Goal: Task Accomplishment & Management: Use online tool/utility

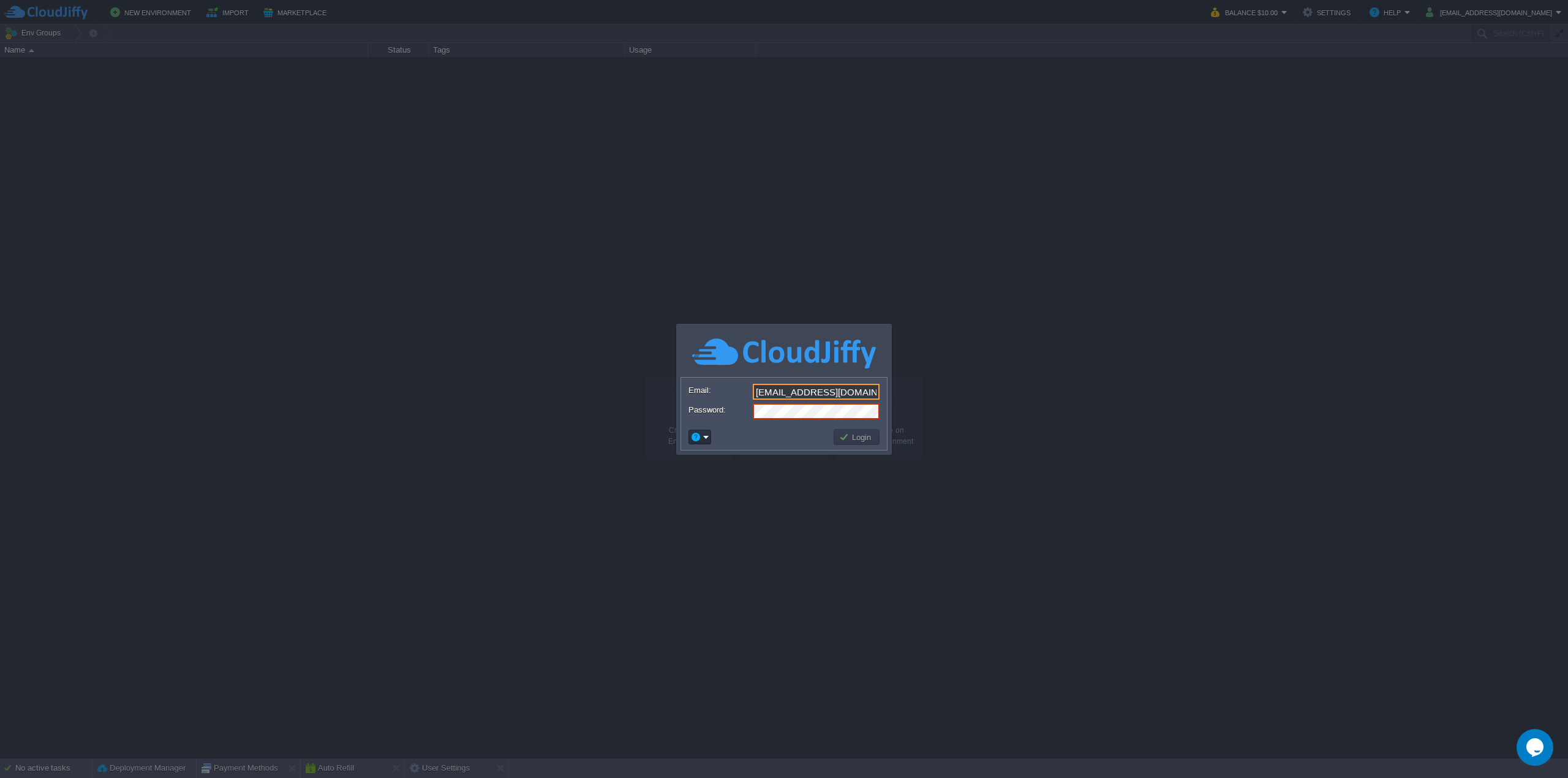
drag, startPoint x: 857, startPoint y: 390, endPoint x: 810, endPoint y: 387, distance: 47.1
click at [810, 387] on input "[EMAIL_ADDRESS][DOMAIN_NAME]" at bounding box center [816, 392] width 126 height 16
click at [893, 282] on div at bounding box center [784, 389] width 1568 height 778
click at [859, 524] on div at bounding box center [784, 389] width 1568 height 778
click at [1316, 10] on div at bounding box center [784, 389] width 1568 height 778
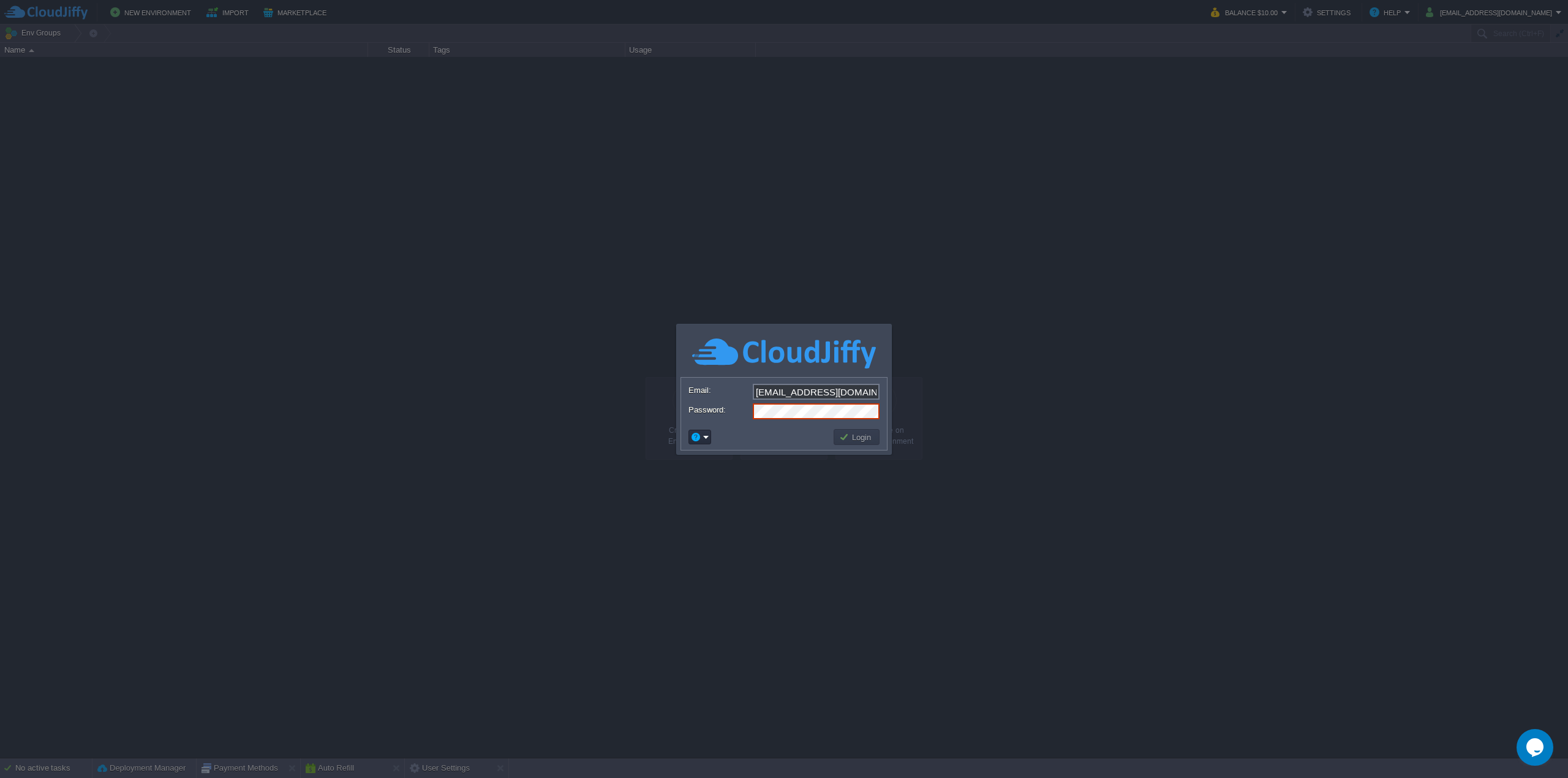
click at [857, 436] on button "Login" at bounding box center [856, 437] width 35 height 11
drag, startPoint x: 864, startPoint y: 388, endPoint x: 701, endPoint y: 378, distance: 163.3
click at [701, 378] on form "Email: [EMAIL_ADDRESS][DOMAIN_NAME] Password:" at bounding box center [784, 401] width 206 height 47
click at [854, 389] on input "[EMAIL_ADDRESS][DOMAIN_NAME]" at bounding box center [816, 392] width 126 height 16
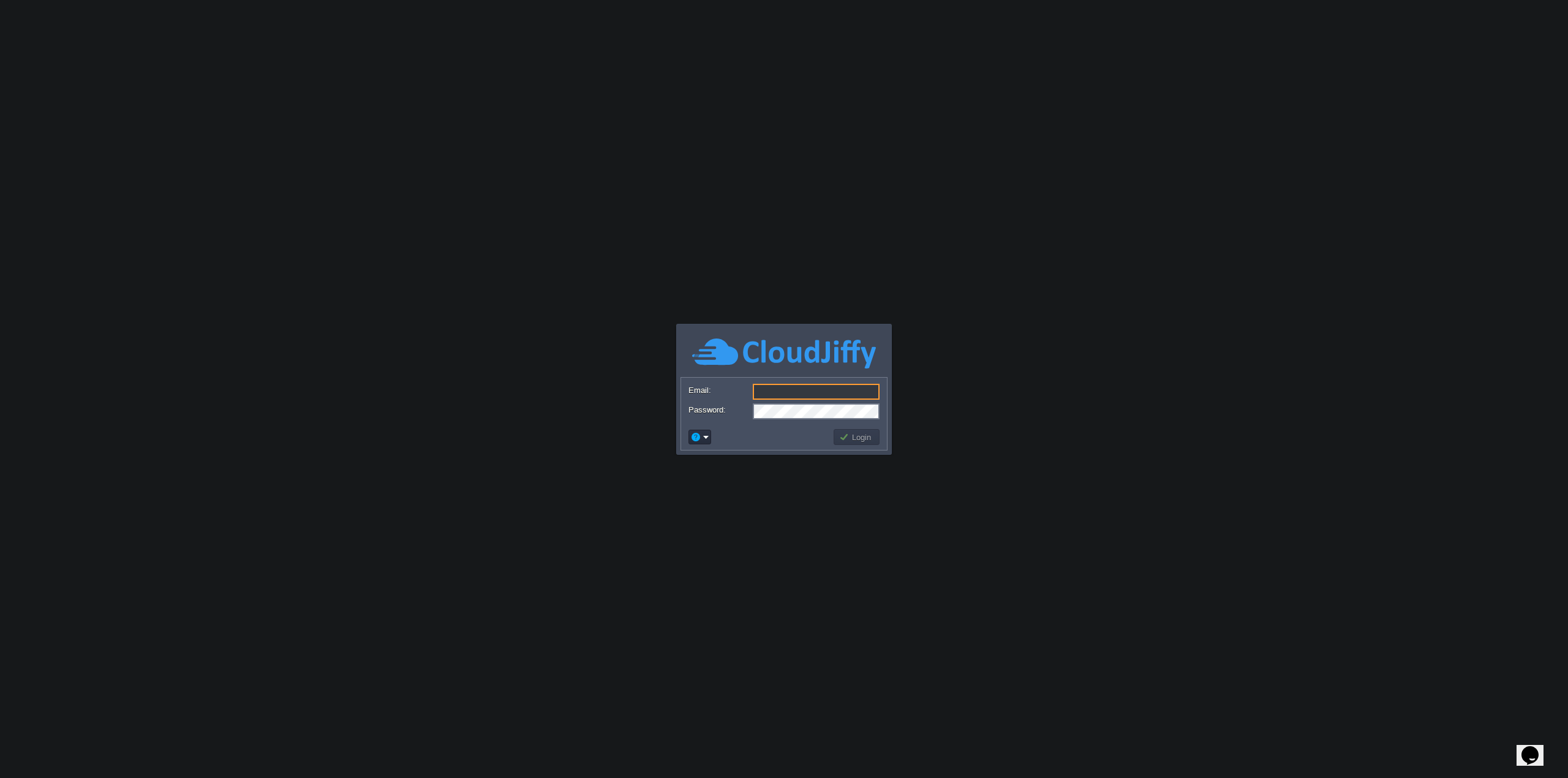
click at [880, 446] on div at bounding box center [770, 489] width 251 height 139
click at [802, 392] on input "Email:" at bounding box center [816, 392] width 126 height 16
type input "[EMAIL_ADDRESS][DOMAIN_NAME]"
click at [849, 439] on button "Login" at bounding box center [856, 437] width 35 height 11
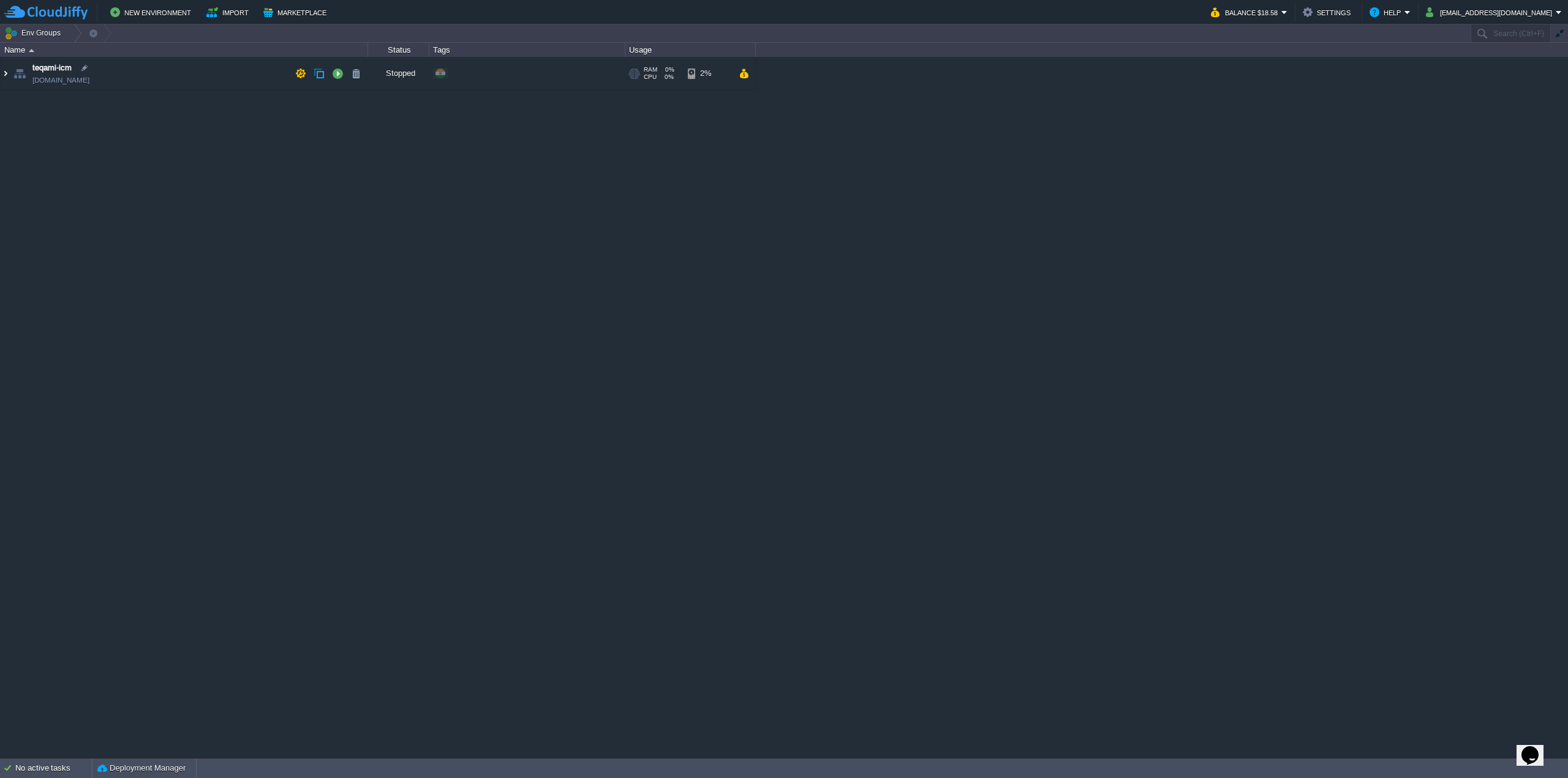
click at [4, 74] on img at bounding box center [6, 73] width 10 height 33
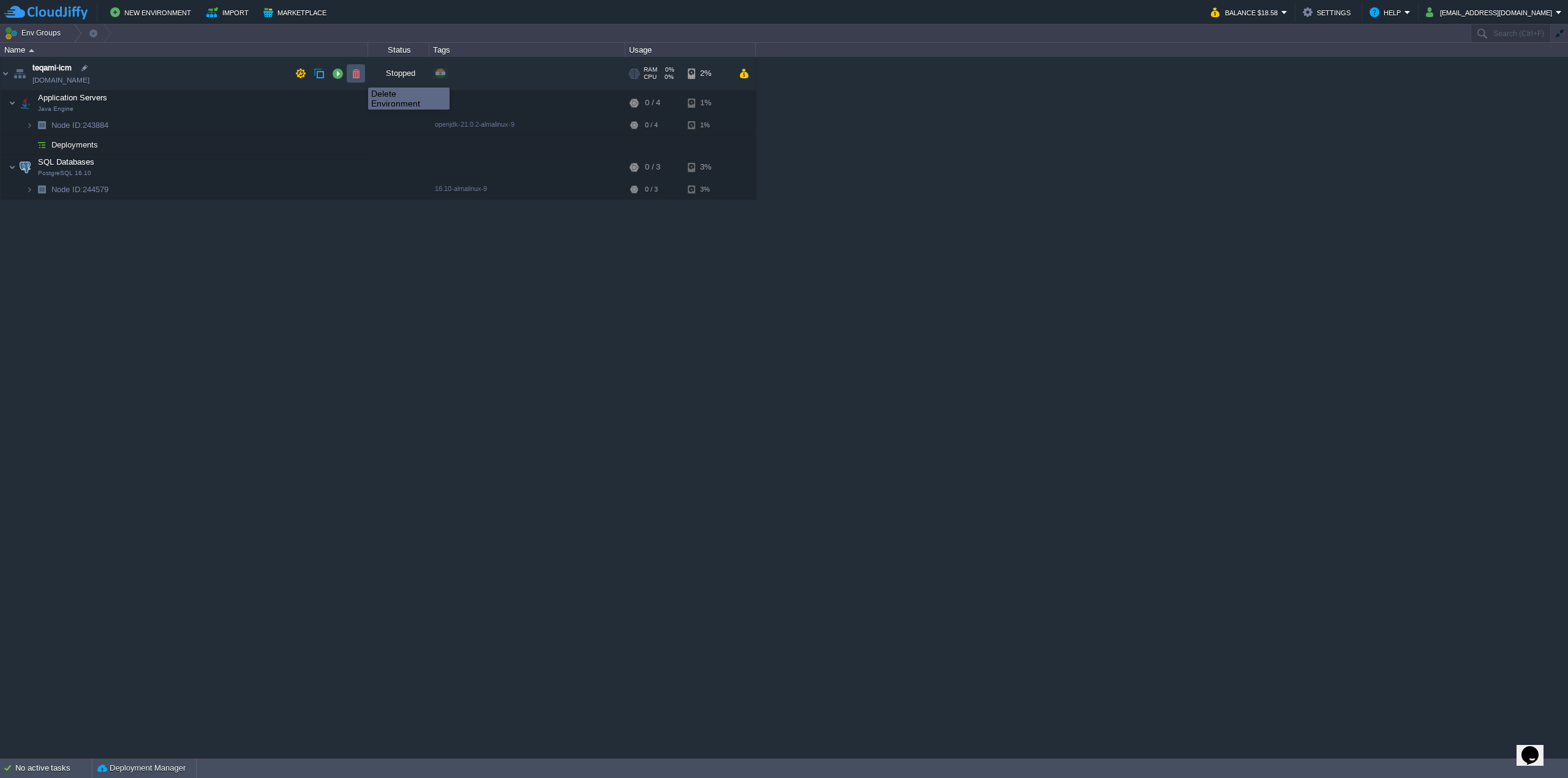
click at [359, 77] on button "button" at bounding box center [355, 73] width 11 height 11
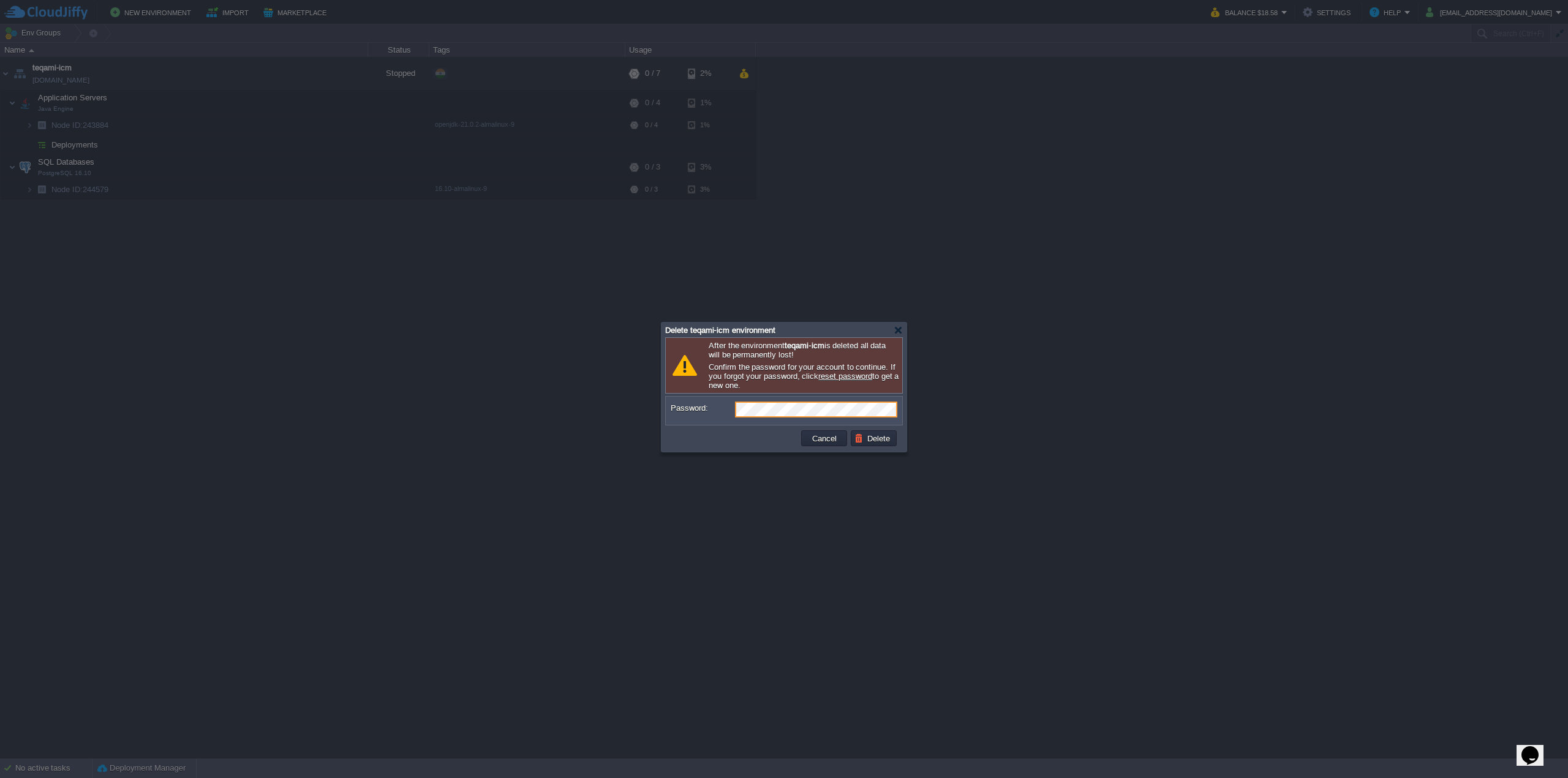
click at [894, 446] on div at bounding box center [788, 491] width 251 height 139
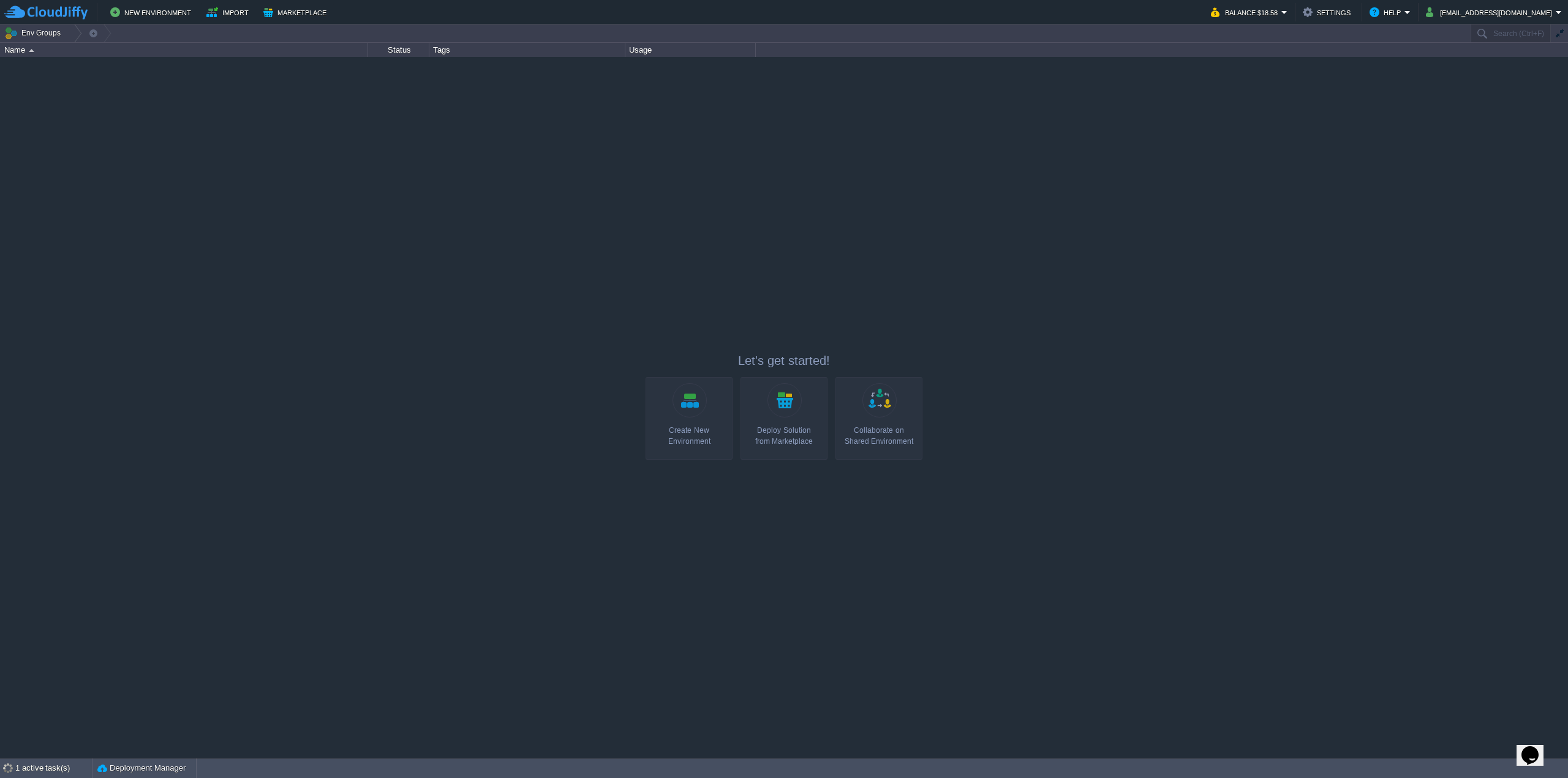
click at [397, 290] on div at bounding box center [784, 407] width 1568 height 700
click at [68, 30] on div at bounding box center [73, 33] width 17 height 18
click at [156, 88] on span "DE FRA1 ([DOMAIN_NAME])" at bounding box center [159, 88] width 105 height 9
click at [688, 412] on link "Create New Environment" at bounding box center [688, 418] width 87 height 83
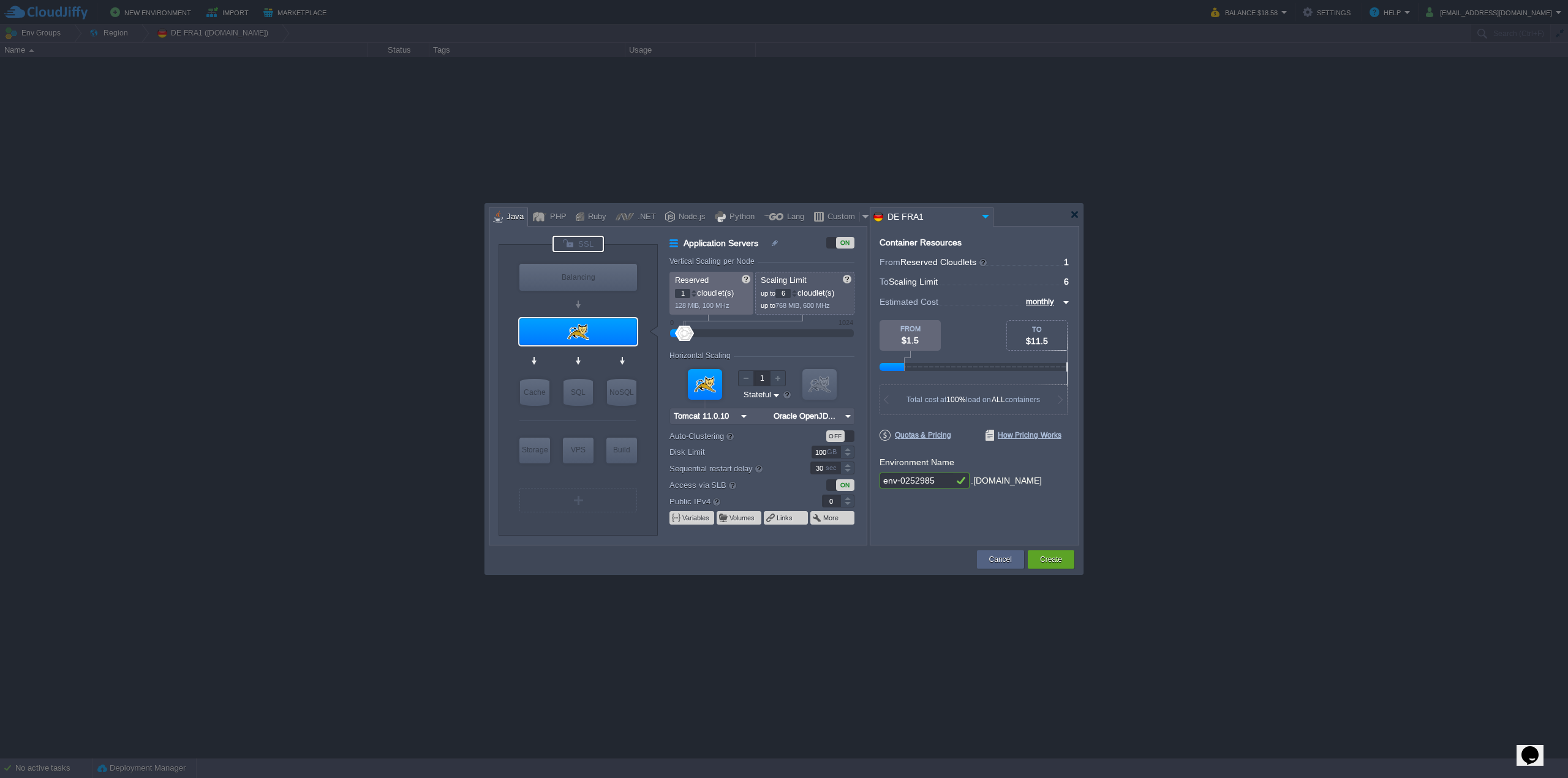
click at [594, 241] on div at bounding box center [578, 244] width 52 height 17
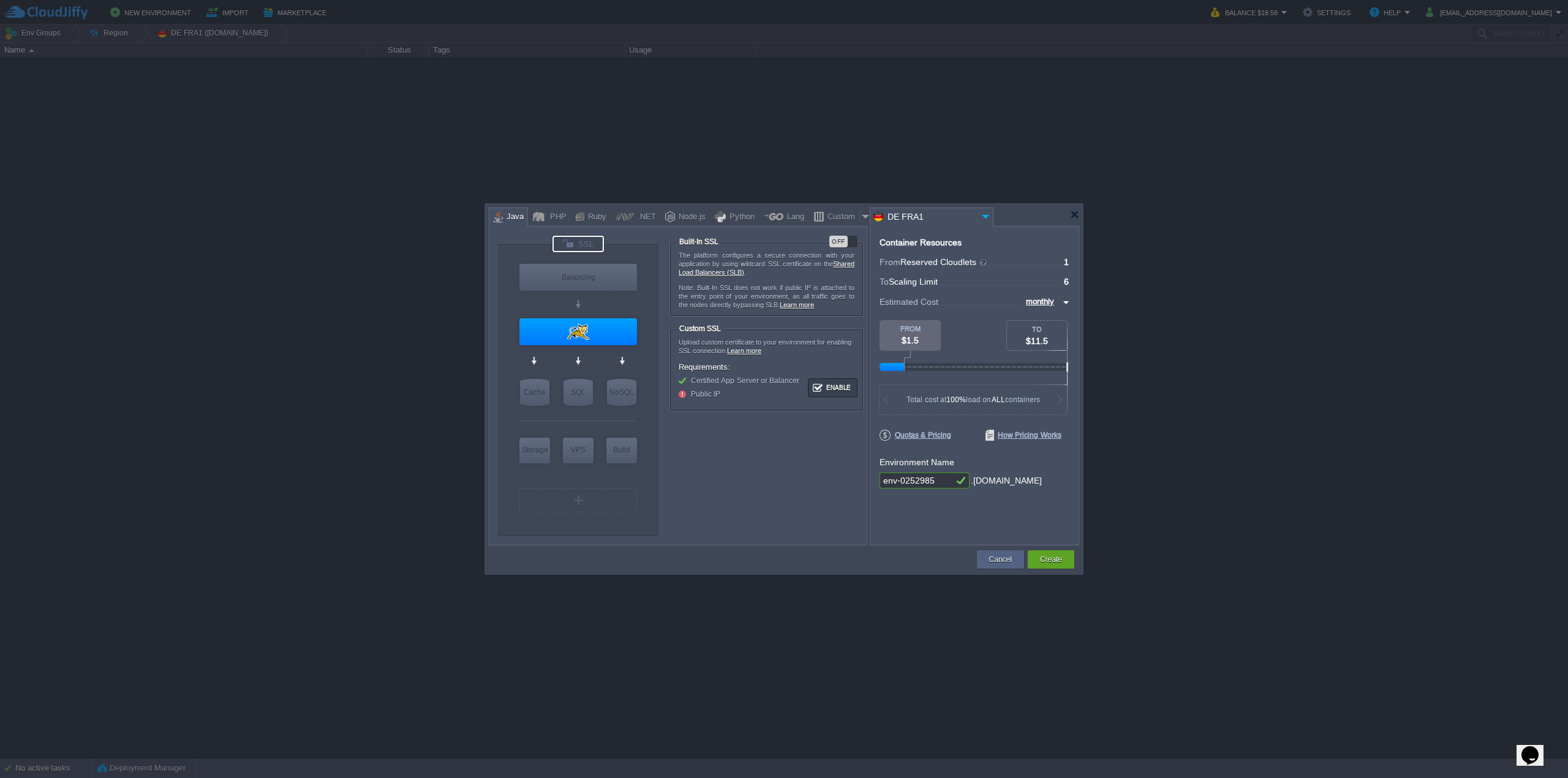
click at [859, 232] on div "VM Balancing VM Application Servers VM Cache VM SQL VM NoSQL VM Storage VM VPS …" at bounding box center [678, 385] width 379 height 320
click at [844, 236] on div "OFF" at bounding box center [839, 241] width 19 height 11
click at [621, 351] on div "Tomcat 11.0.10" at bounding box center [578, 355] width 120 height 16
click at [610, 355] on img at bounding box center [611, 355] width 9 height 12
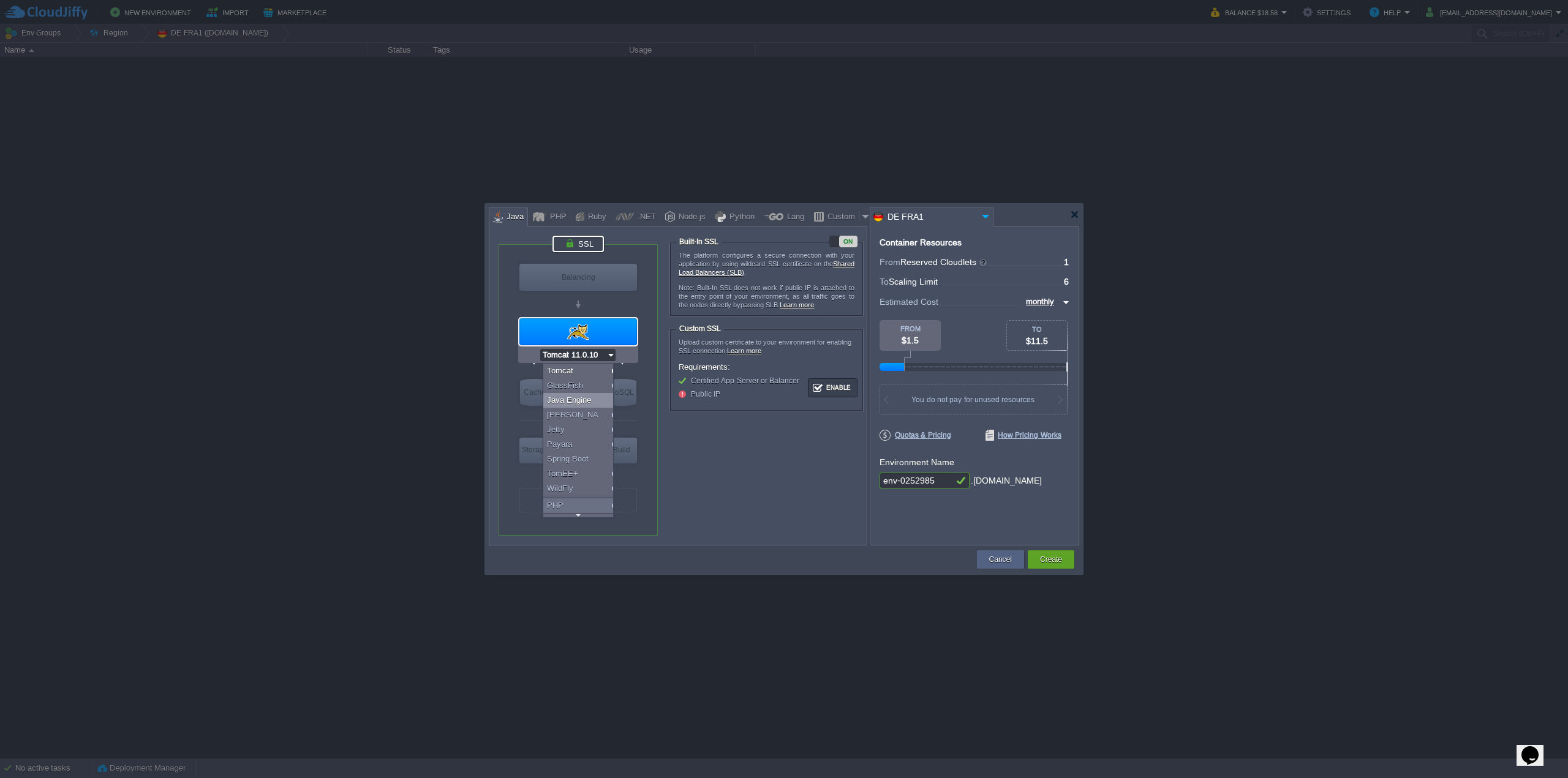
click at [595, 400] on div "Java Engine" at bounding box center [580, 400] width 74 height 14
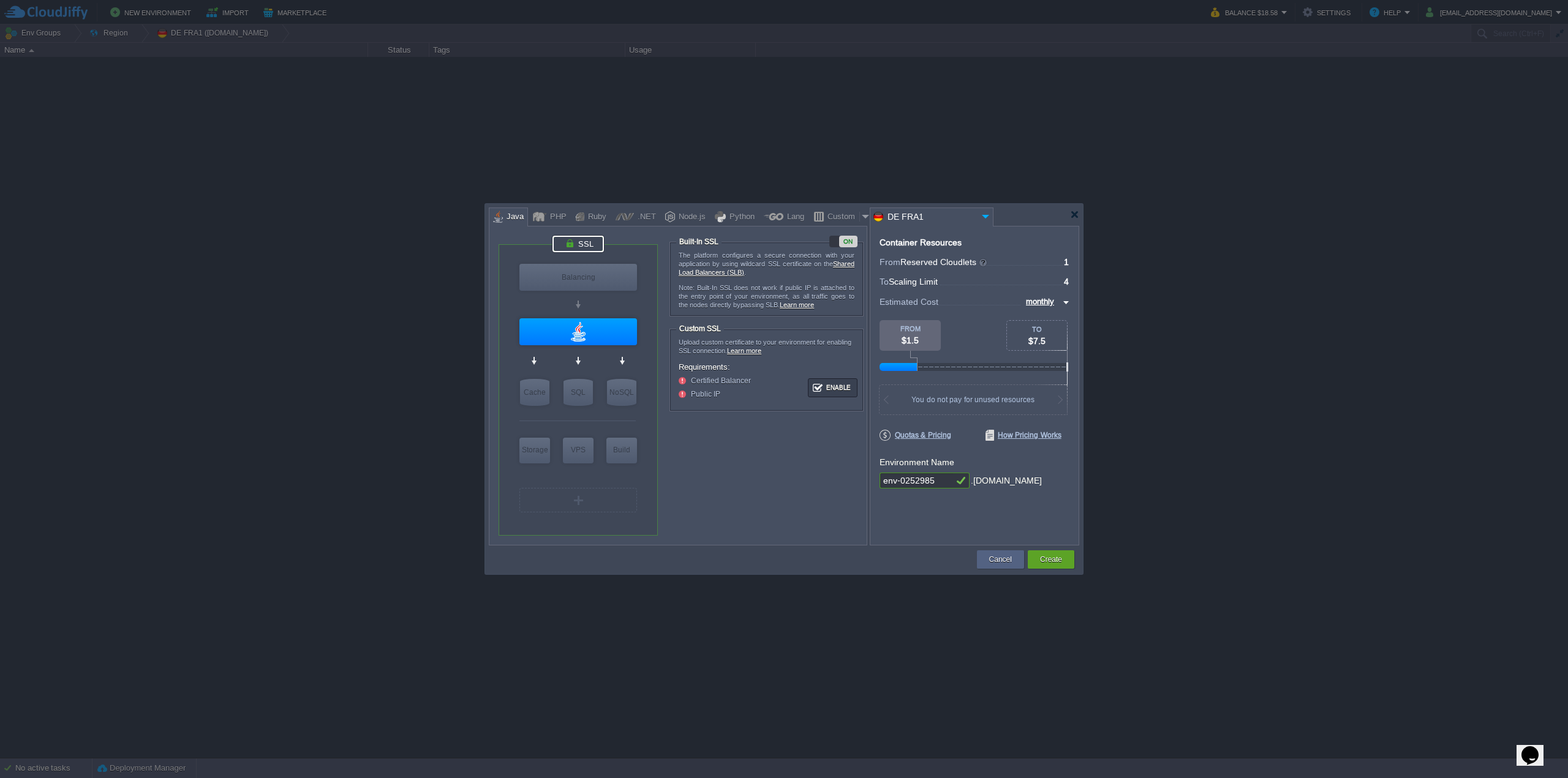
type input "Java Engine"
click at [585, 332] on div at bounding box center [578, 331] width 118 height 27
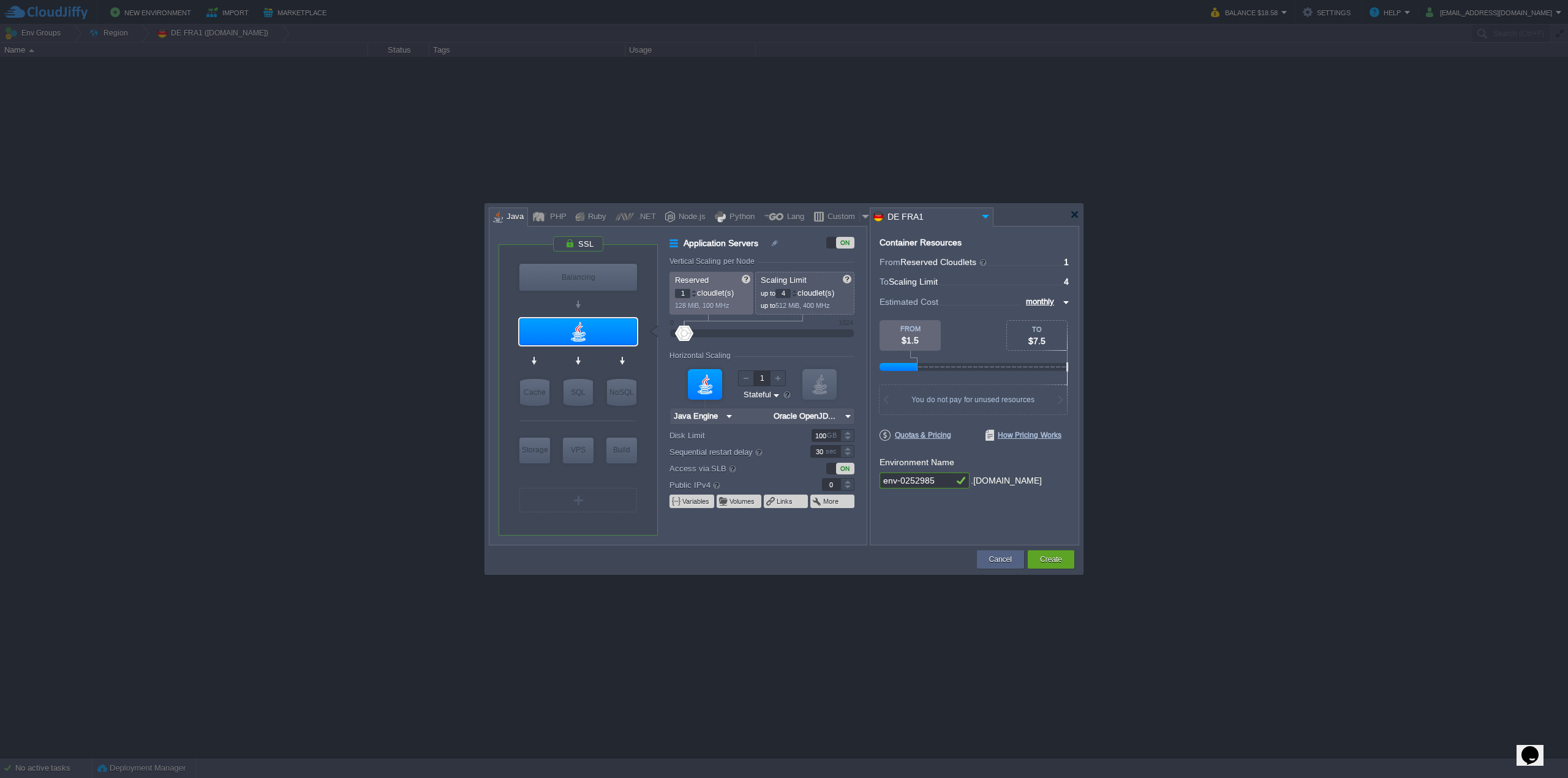
click at [844, 415] on img at bounding box center [848, 416] width 13 height 16
click at [921, 462] on div "21.0.2" at bounding box center [918, 461] width 43 height 14
type input "Oracle OpenJDK..."
click at [951, 483] on div "env-0252985 .de-fra1.cloudjiffy.net" at bounding box center [974, 481] width 190 height 17
drag, startPoint x: 939, startPoint y: 482, endPoint x: 847, endPoint y: 471, distance: 92.7
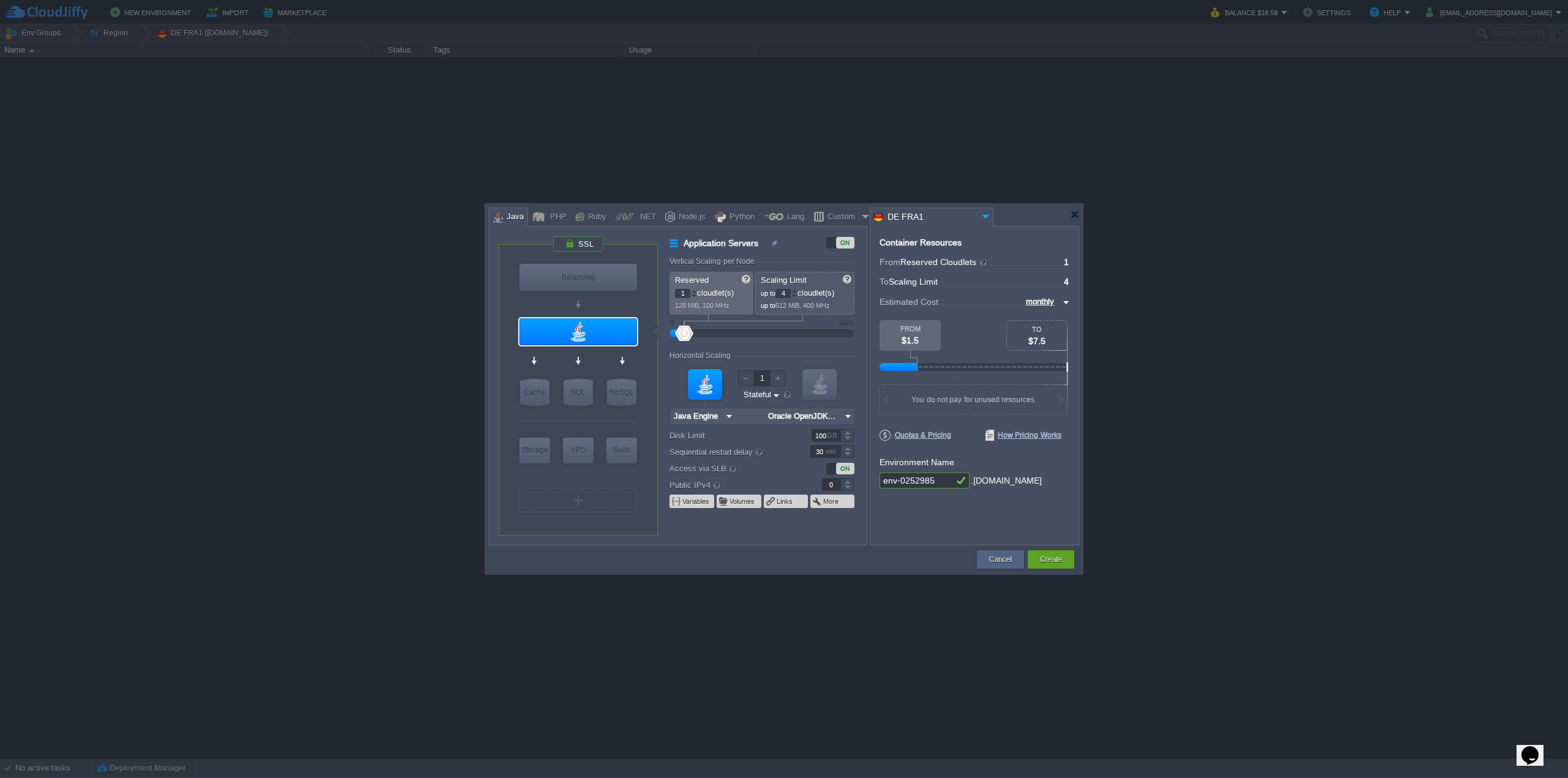
click at [847, 471] on div "VM Balancing VM Application Servers VM Cache VM SQL VM NoSQL VM Storage VM VPS …" at bounding box center [784, 385] width 591 height 320
type input "garby"
click at [944, 516] on div "Container Resources From Reserved Cloudlets ... = 1 not added To Scaling Limit …" at bounding box center [974, 385] width 209 height 320
click at [635, 417] on img at bounding box center [632, 417] width 9 height 12
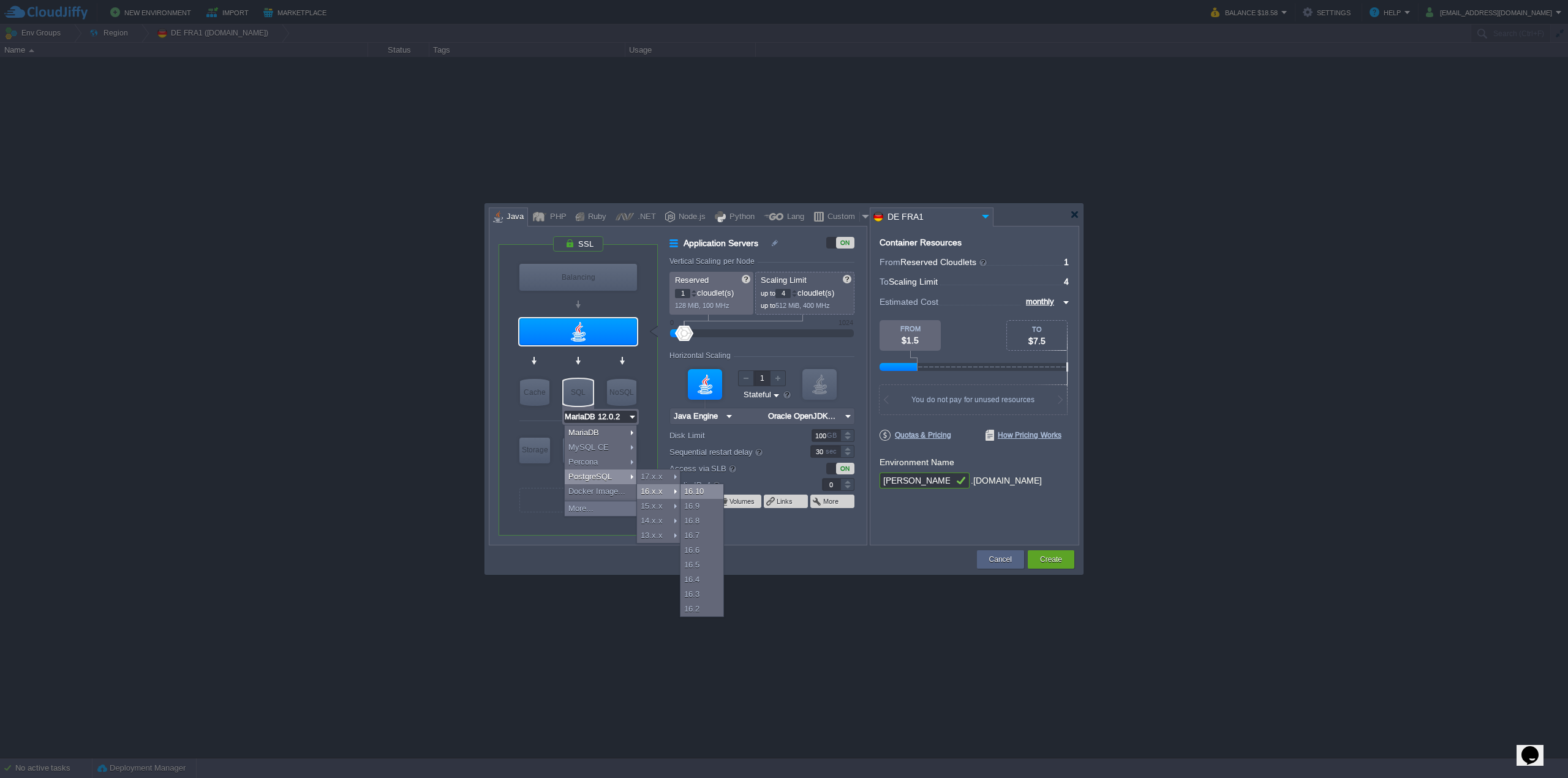
click at [711, 488] on div "16.10" at bounding box center [702, 491] width 43 height 14
type input "PostgreSQL 16.10"
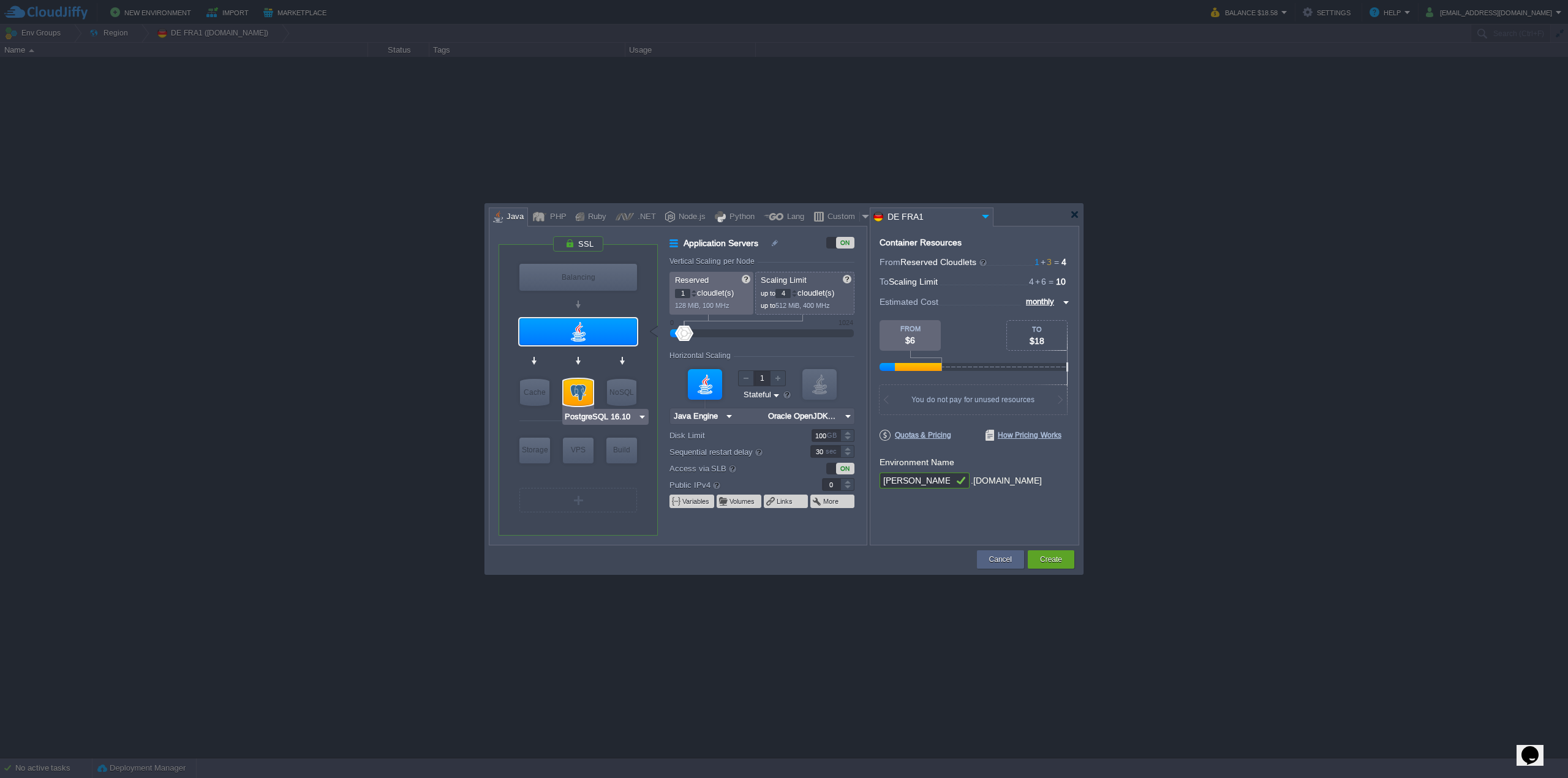
click at [578, 392] on div at bounding box center [578, 392] width 29 height 27
type input "SQL Databases"
type input "3"
type input "6"
type input "PostgreSQL 16.10"
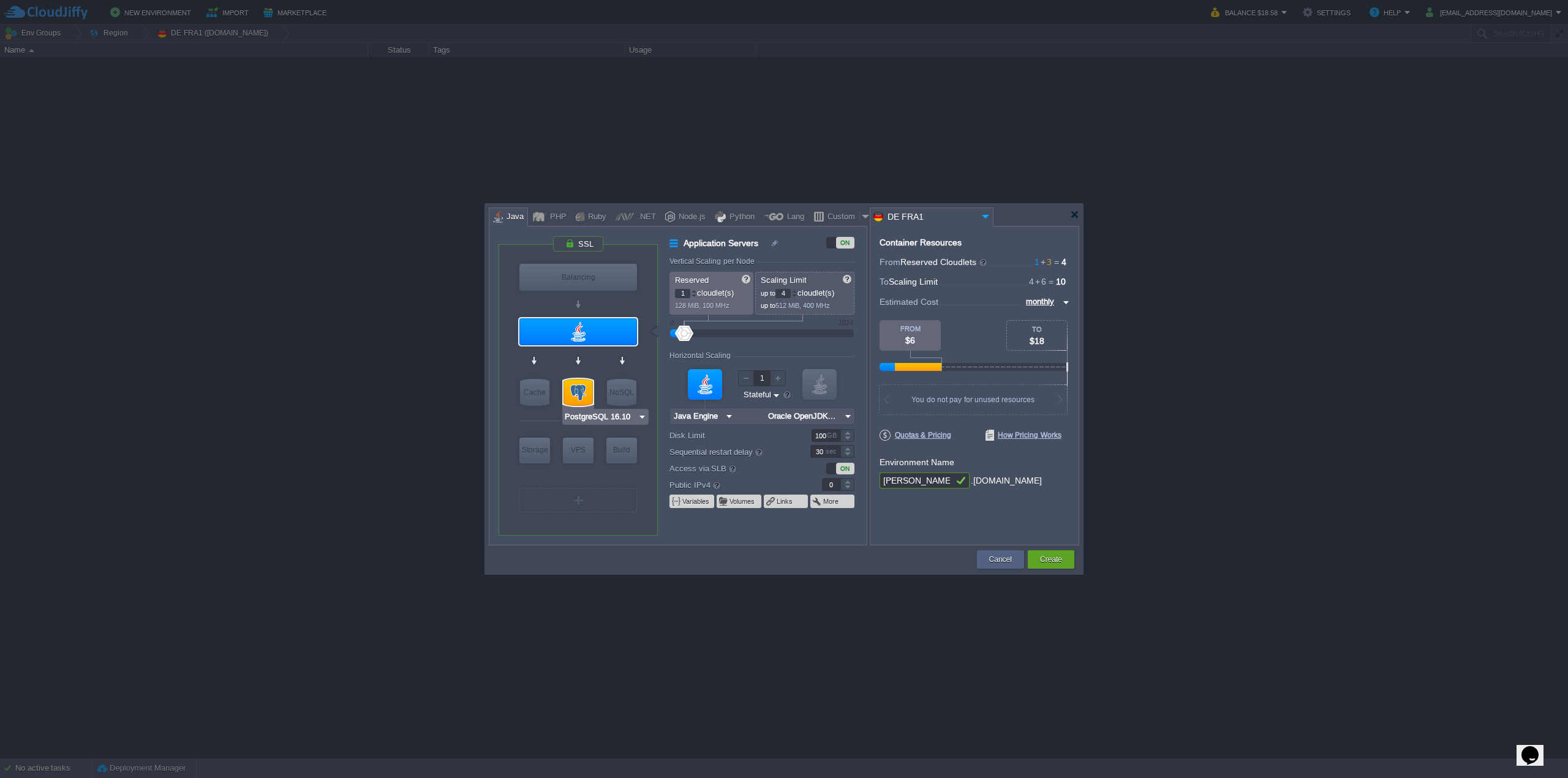
type input "16.10-almalinux-9"
type input "Stateless"
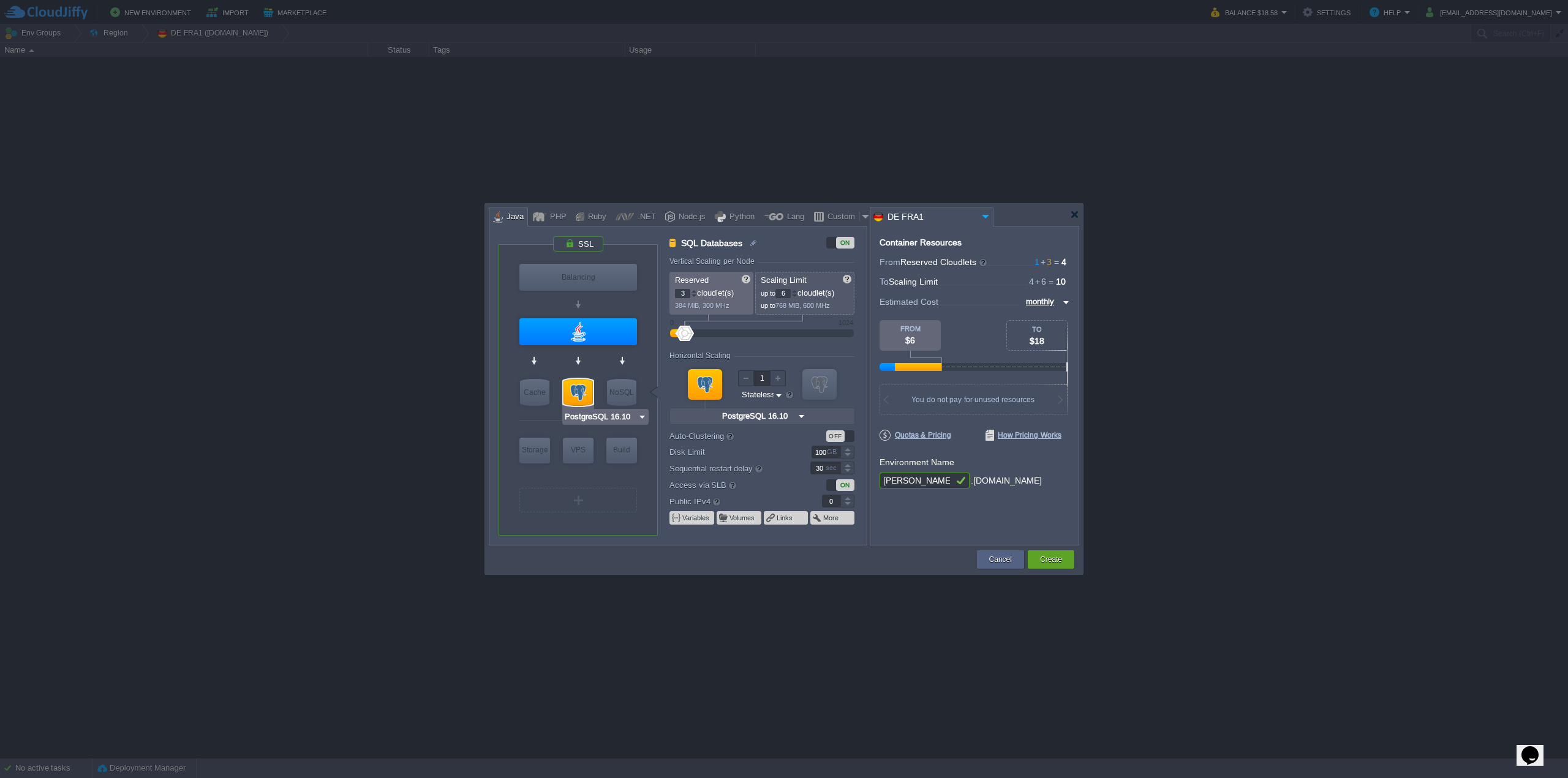
click at [577, 383] on div at bounding box center [578, 392] width 29 height 27
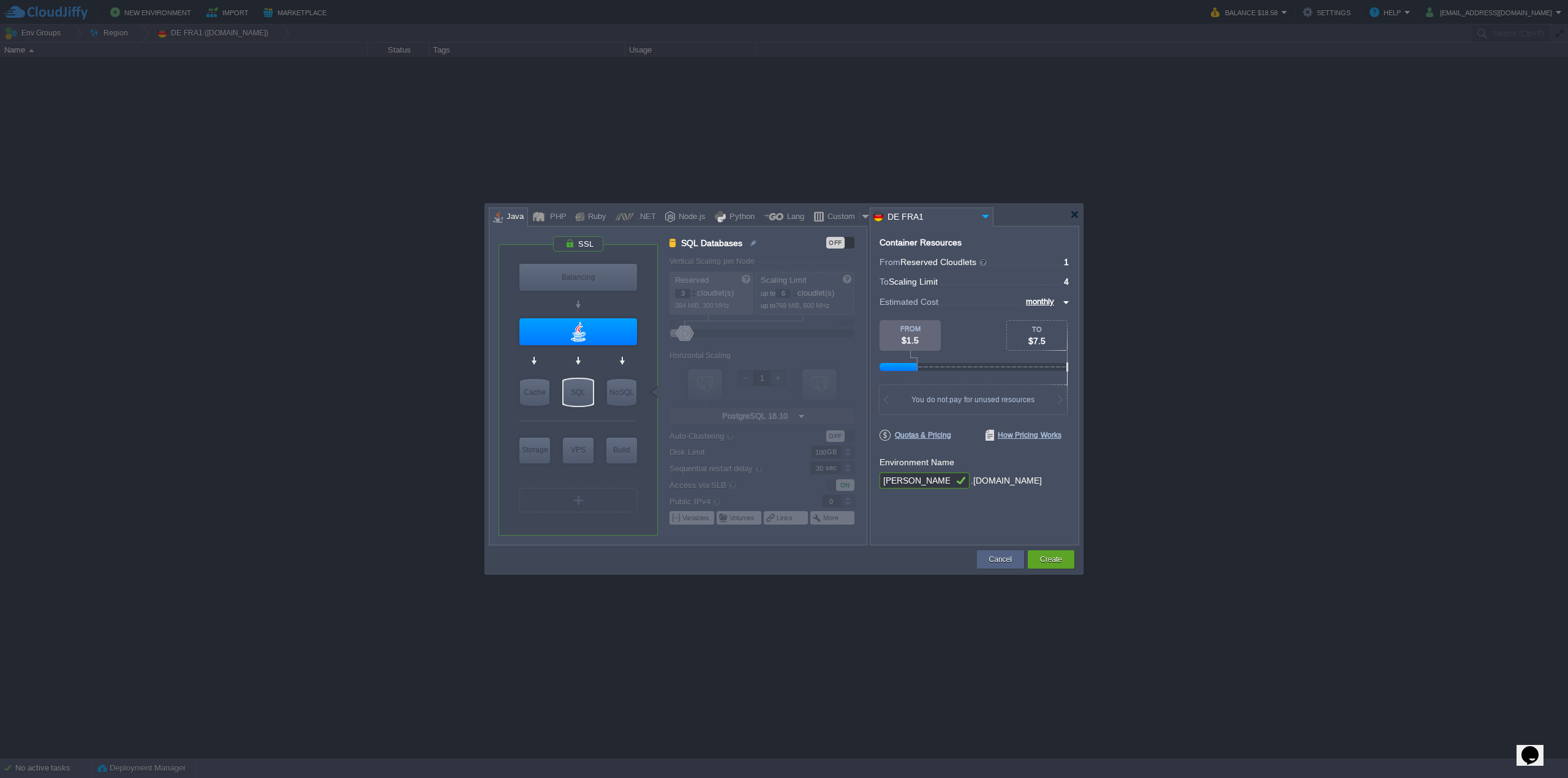
click at [919, 480] on input "garby" at bounding box center [916, 481] width 73 height 16
type input "Java Engine"
click at [604, 351] on img at bounding box center [603, 355] width 9 height 12
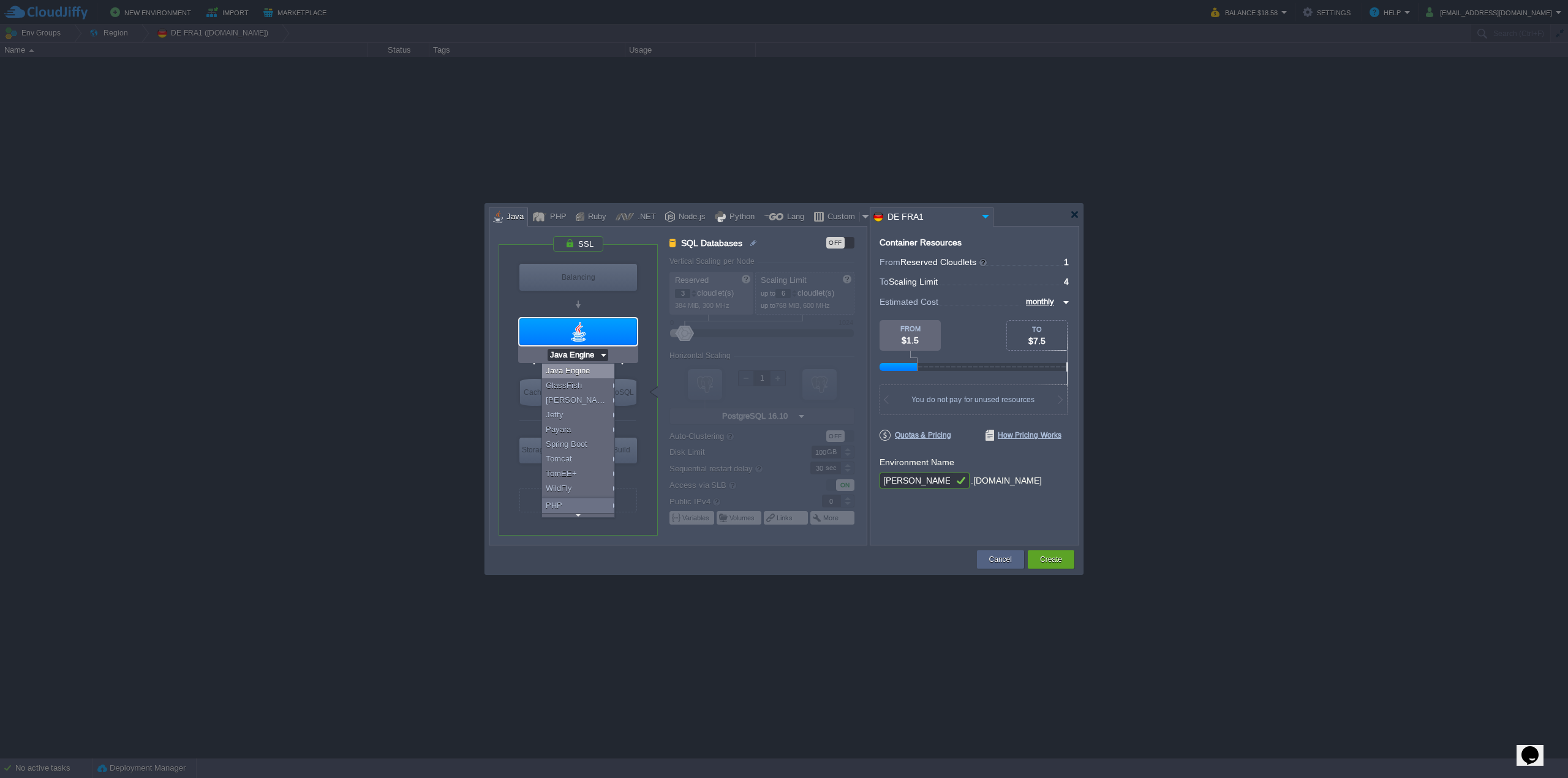
click at [597, 332] on div at bounding box center [578, 331] width 118 height 27
type input "Application Servers"
type input "1"
type input "4"
type input "Java Engine"
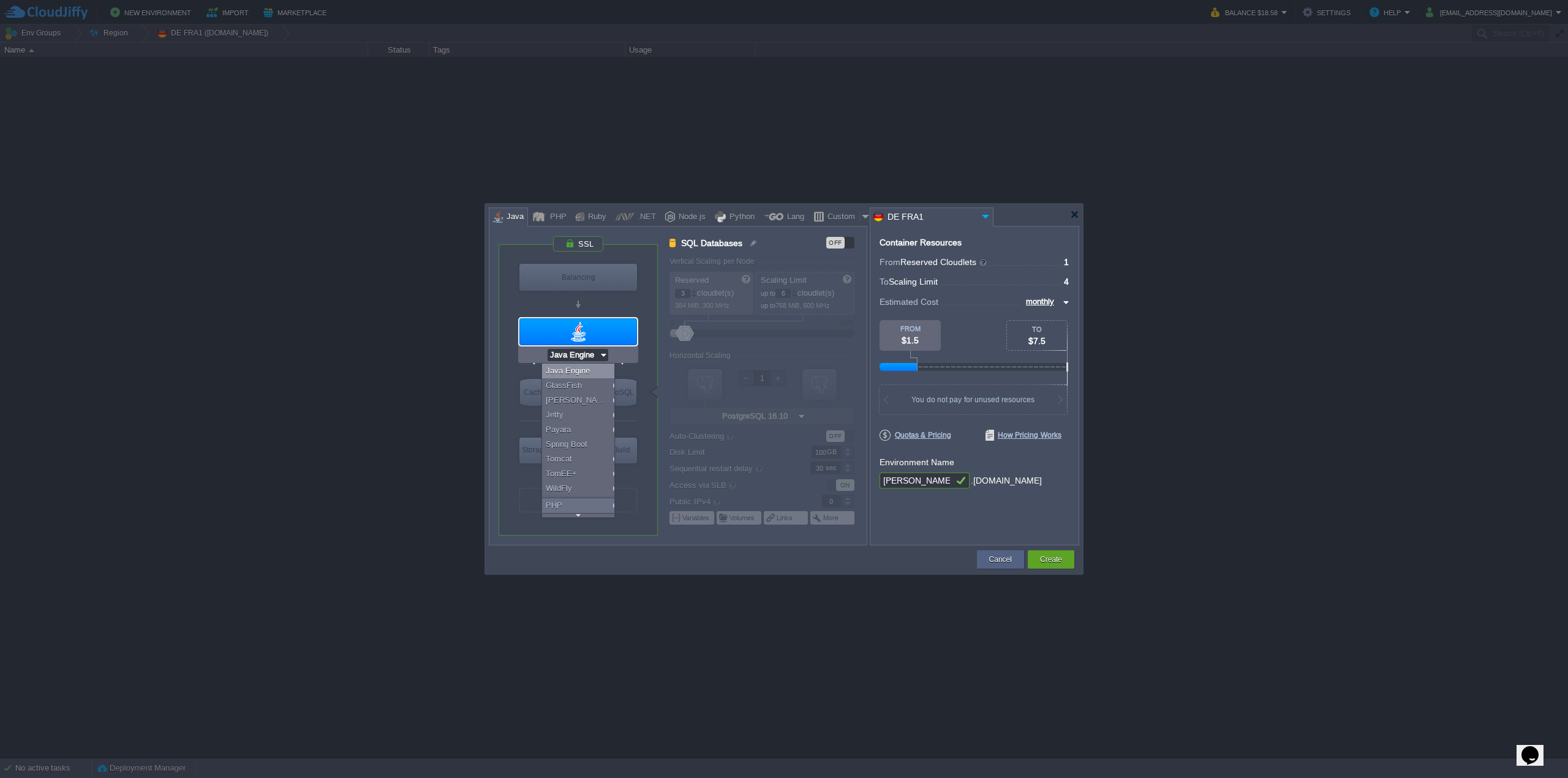
type input "Oracle OpenJDK..."
type input "Stateful"
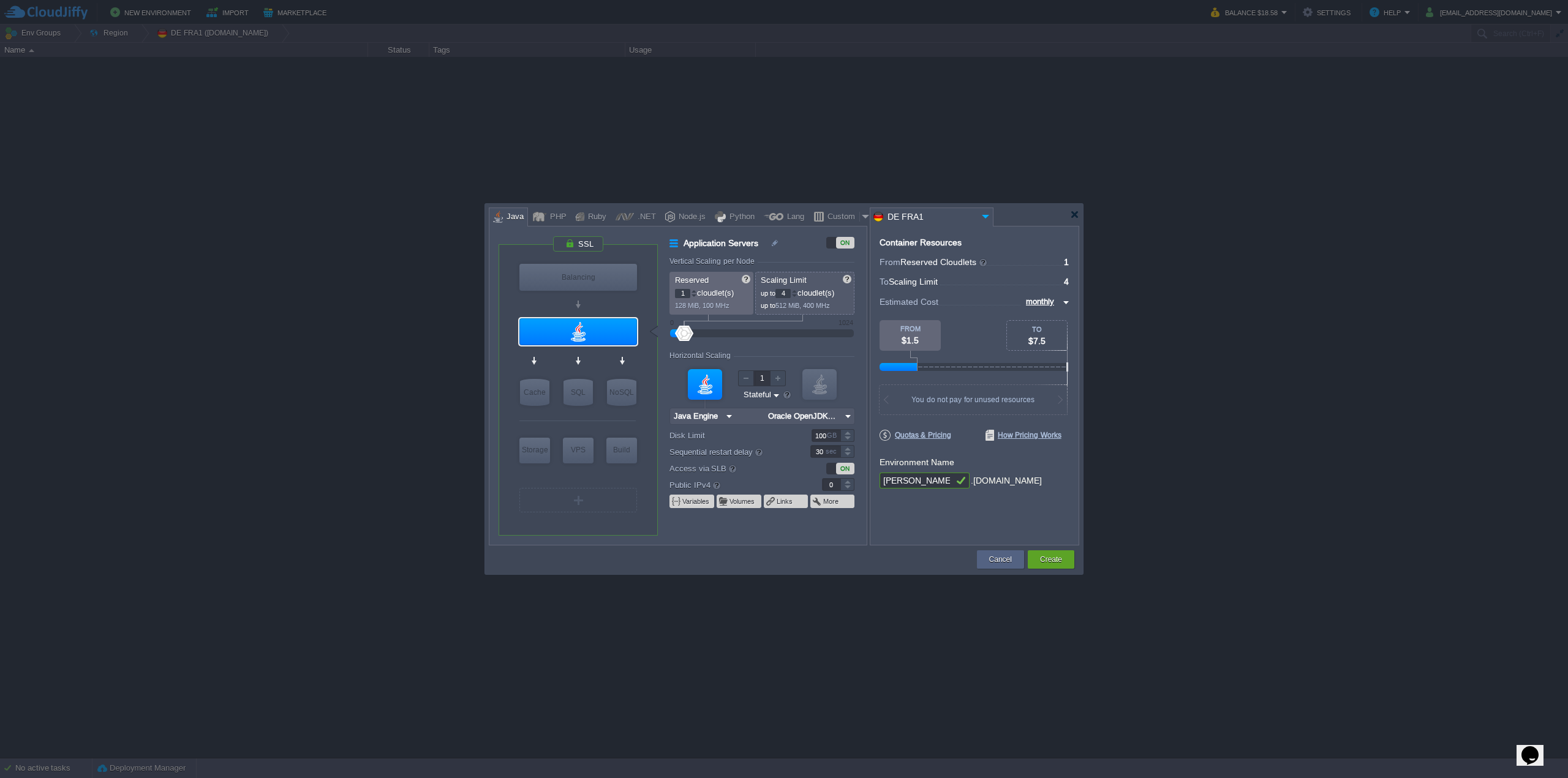
click at [852, 417] on img at bounding box center [848, 416] width 13 height 16
click at [910, 460] on div "21.0.2" at bounding box center [918, 461] width 43 height 14
type input "Oracle OpenJDK..."
click at [923, 483] on input "garby" at bounding box center [916, 481] width 73 height 16
click at [1066, 561] on div "Create" at bounding box center [1051, 560] width 47 height 19
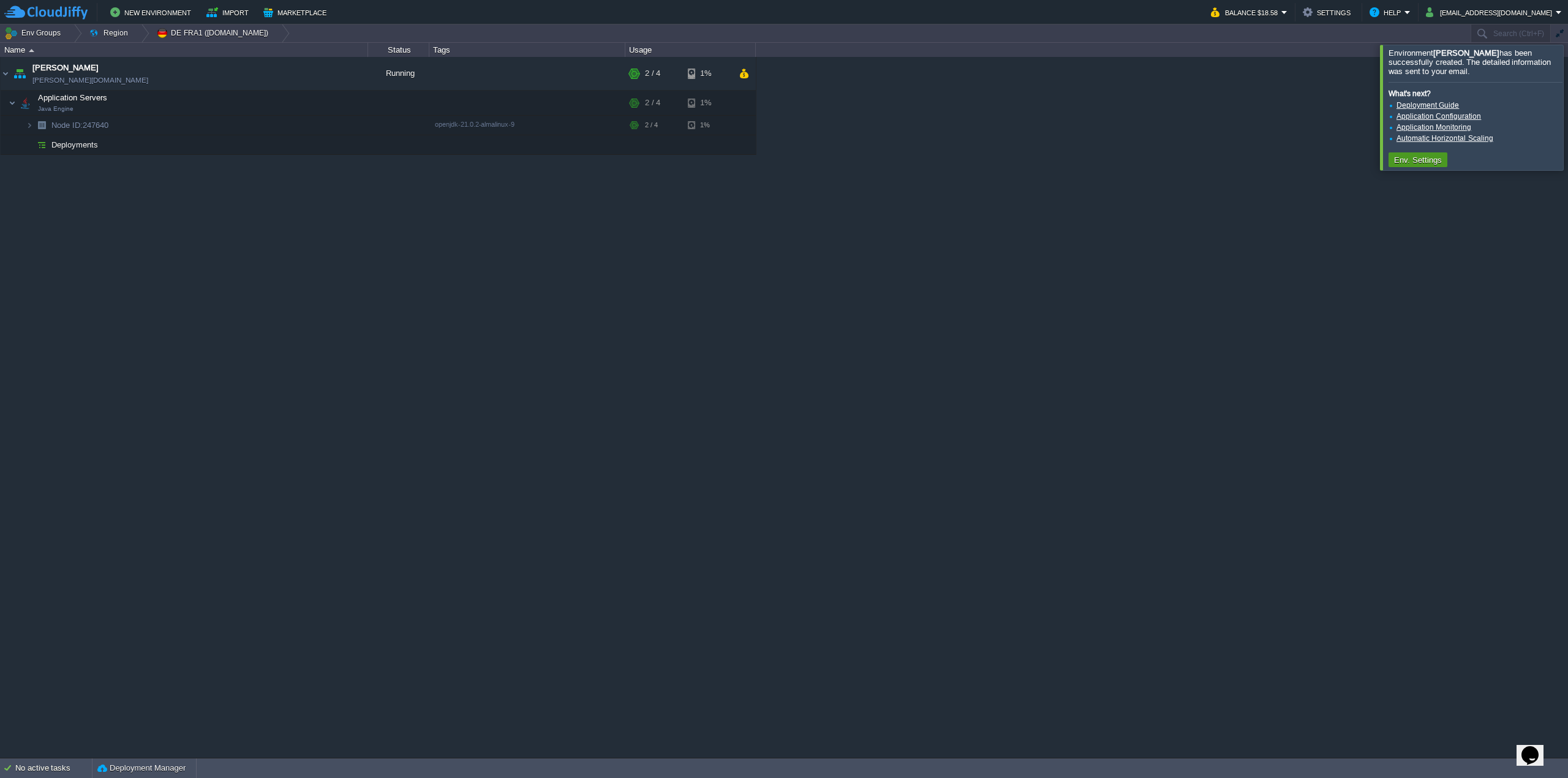
click at [1413, 164] on button "Env. Settings" at bounding box center [1417, 159] width 55 height 11
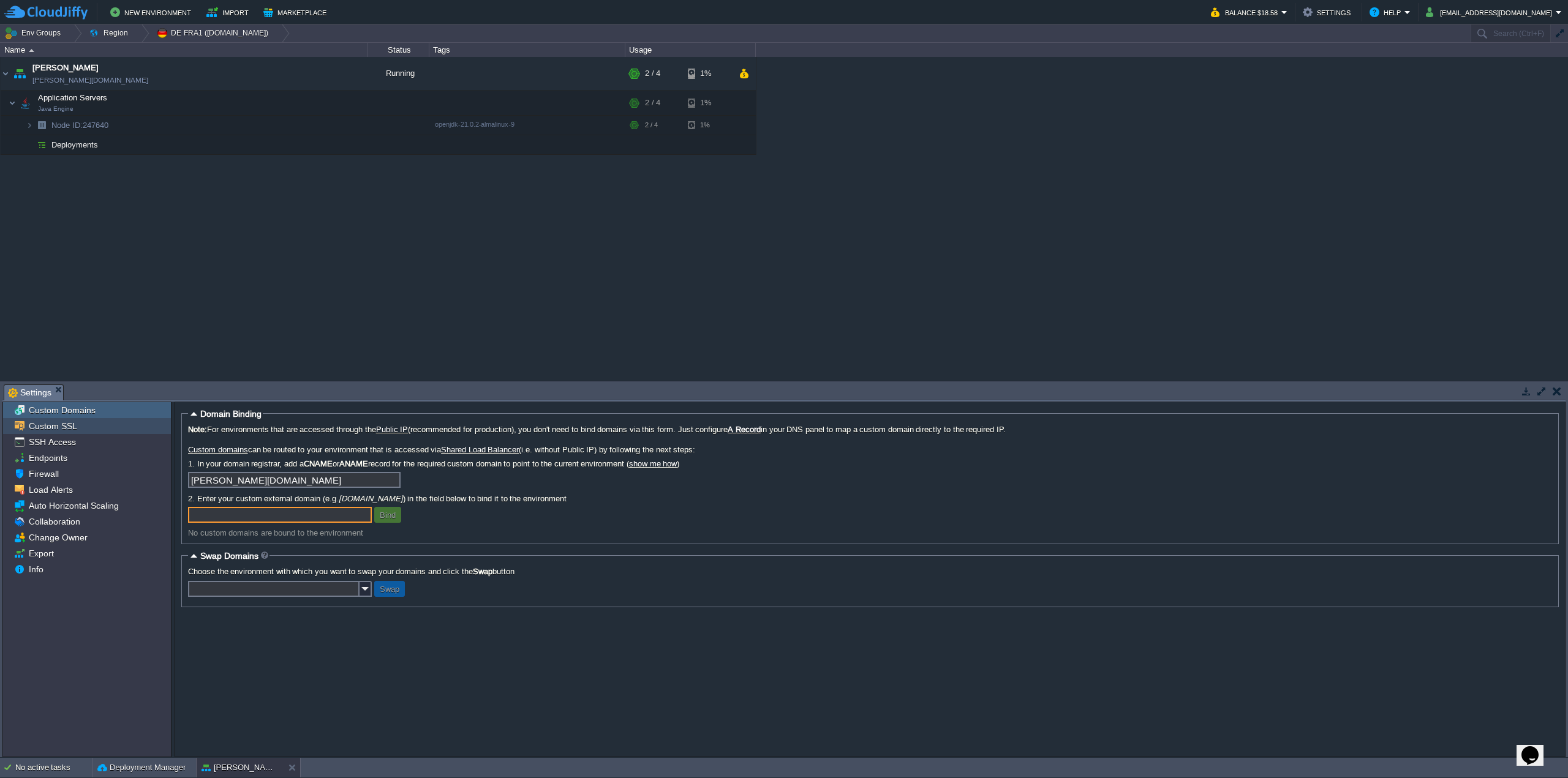
click at [35, 419] on div "Custom SSL" at bounding box center [86, 426] width 167 height 16
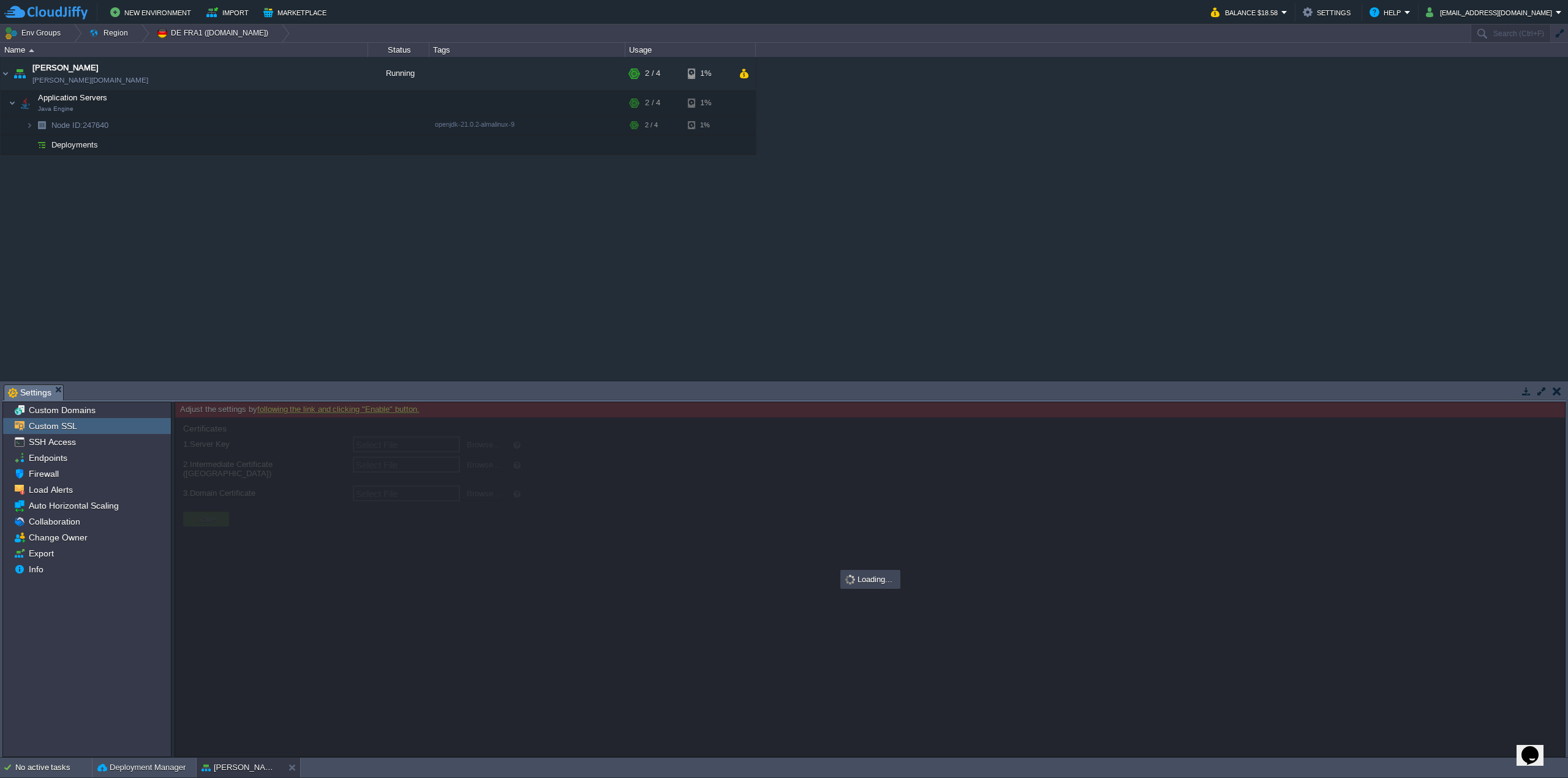
type input "Select File"
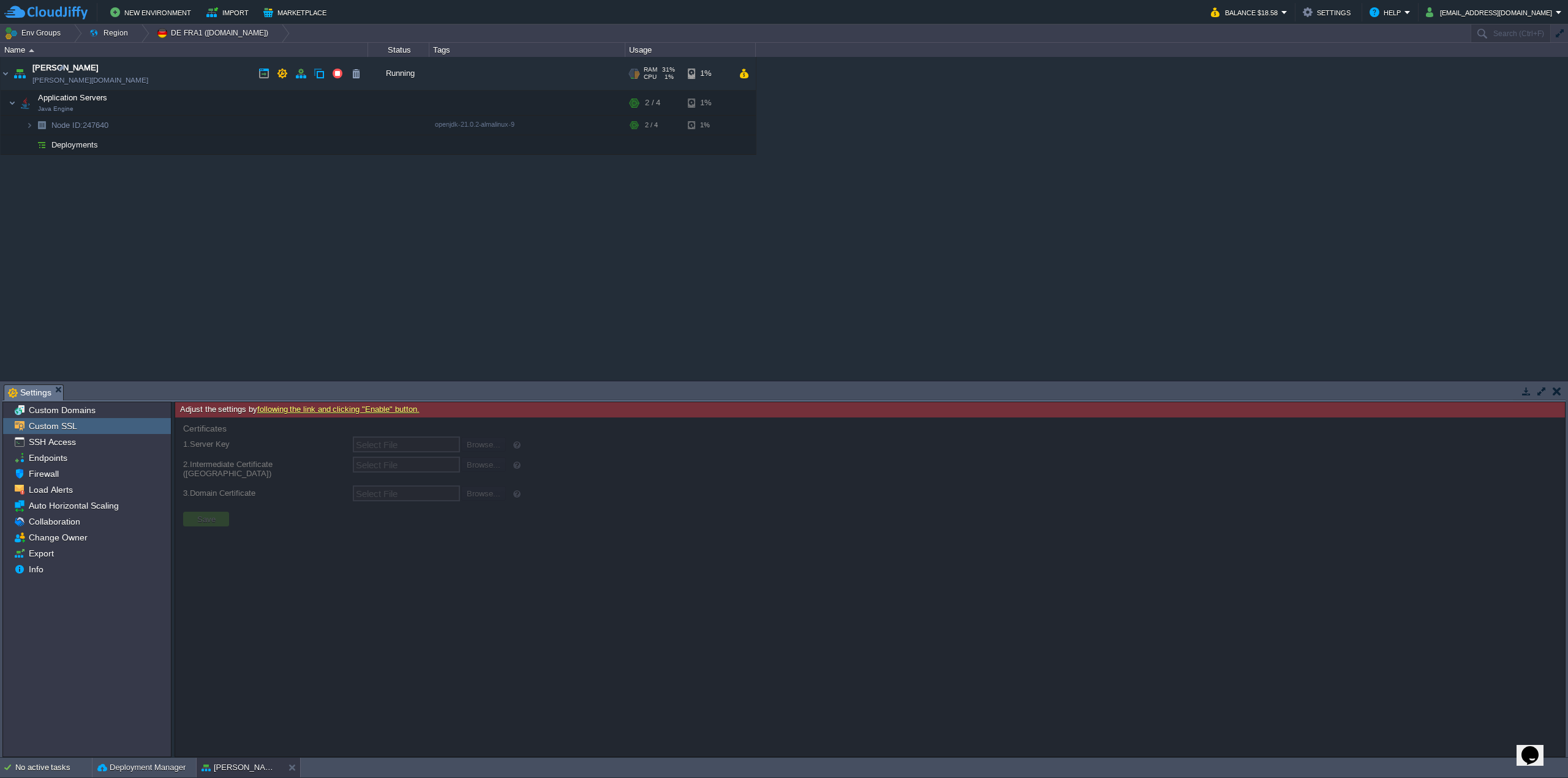
click at [98, 80] on link "garby.de-fra1.cloudjiffy.net" at bounding box center [90, 80] width 116 height 12
